Goal: Find specific page/section: Find specific page/section

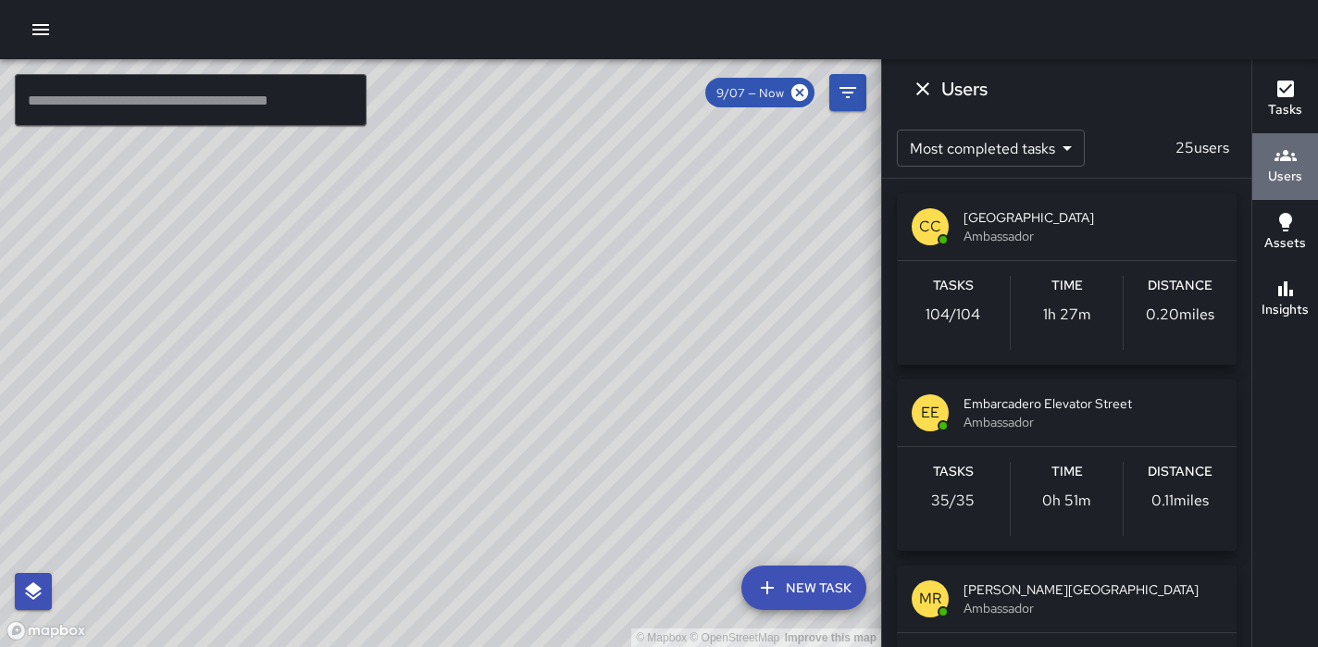
click at [1290, 163] on icon "button" at bounding box center [1286, 155] width 22 height 22
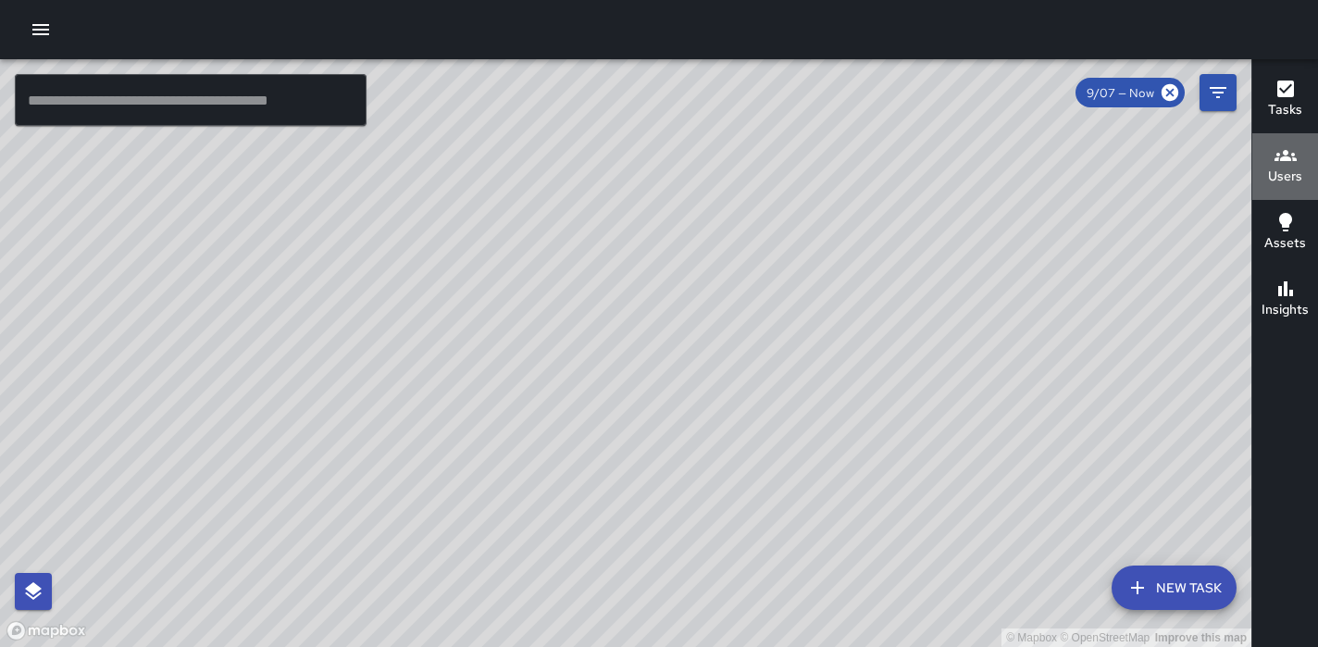
click at [1289, 183] on h6 "Users" at bounding box center [1285, 177] width 34 height 20
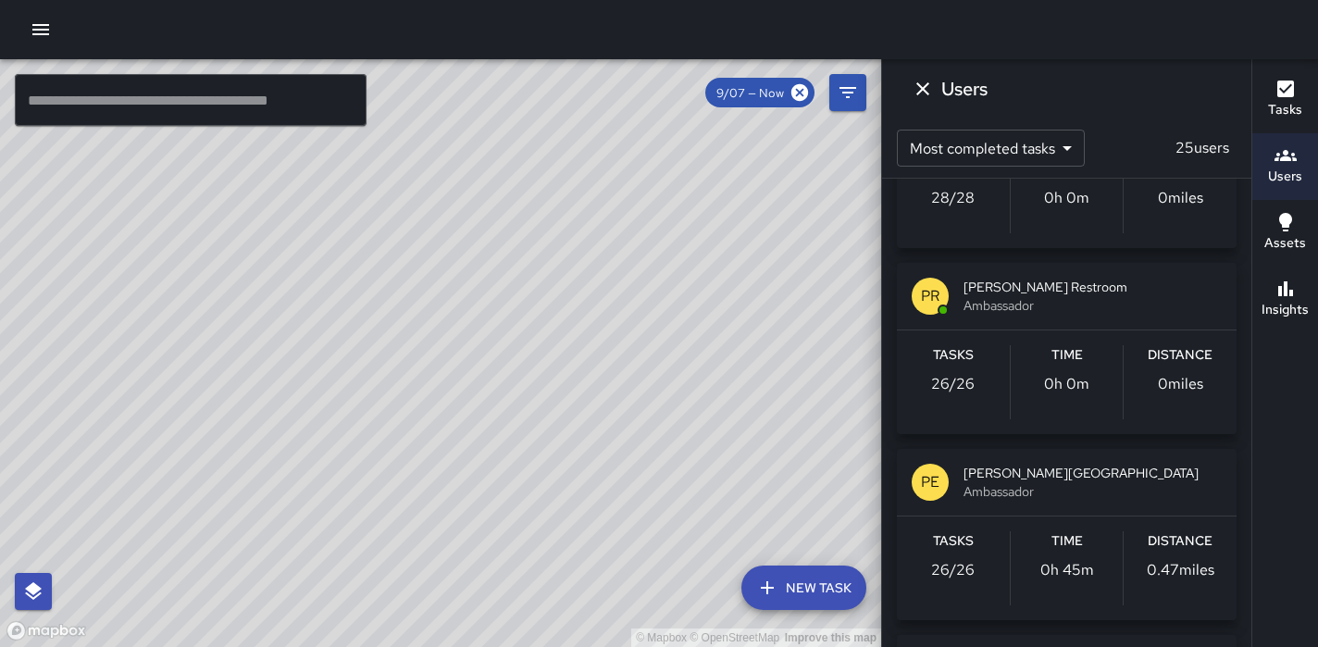
scroll to position [672, 0]
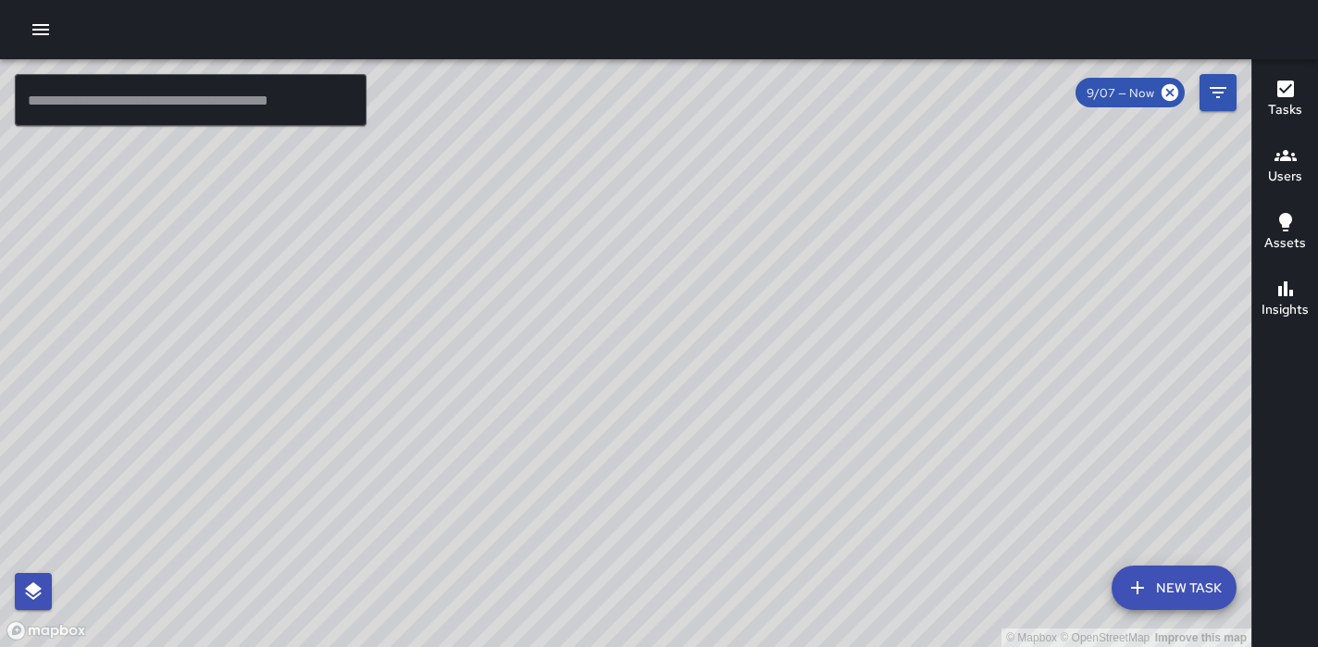
click at [1290, 179] on h6 "Users" at bounding box center [1285, 177] width 34 height 20
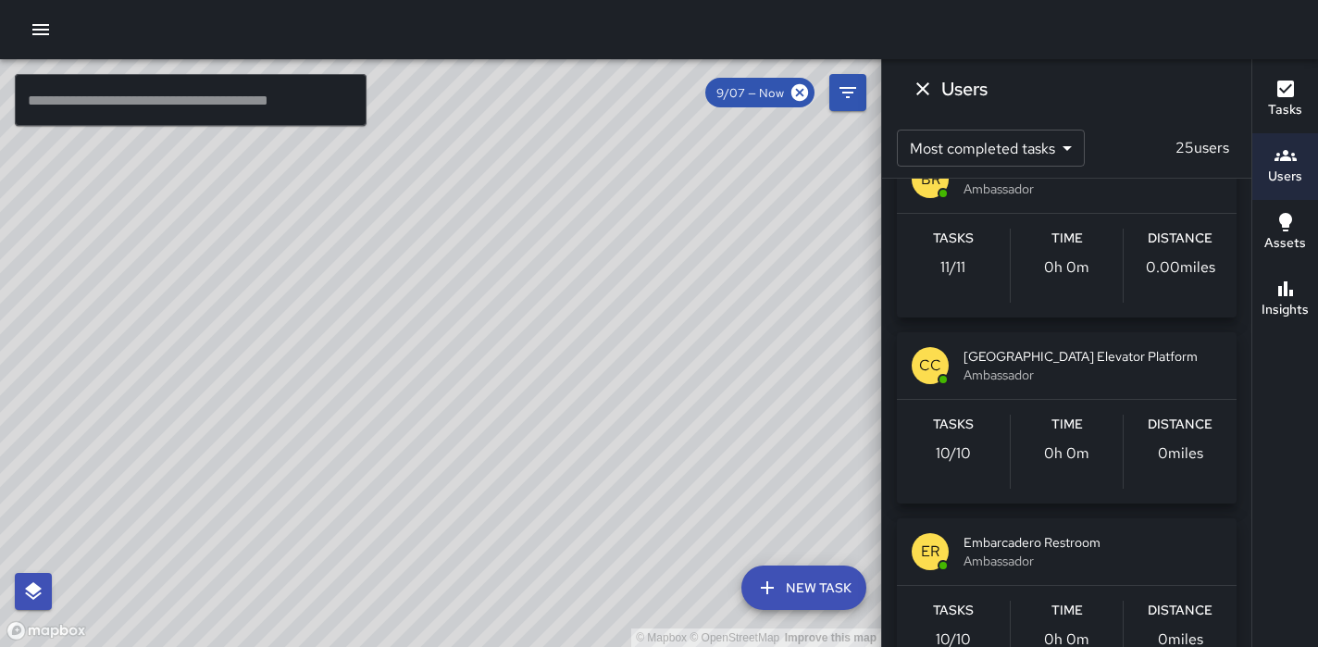
scroll to position [1733, 0]
